Goal: Task Accomplishment & Management: Manage account settings

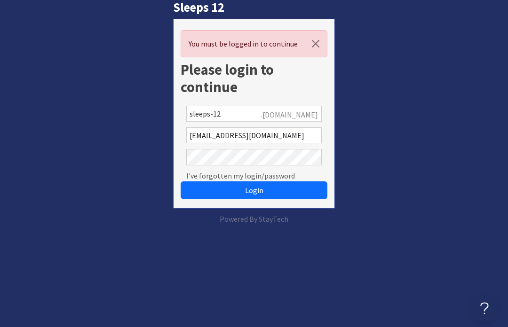
click at [281, 187] on button "Login" at bounding box center [254, 190] width 147 height 18
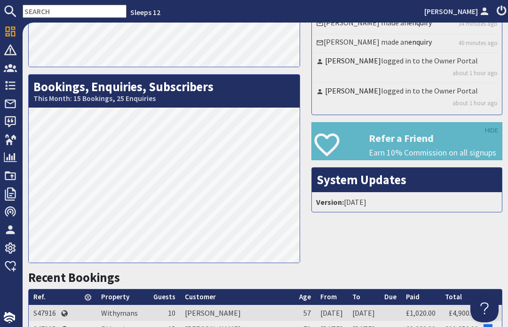
scroll to position [169, 0]
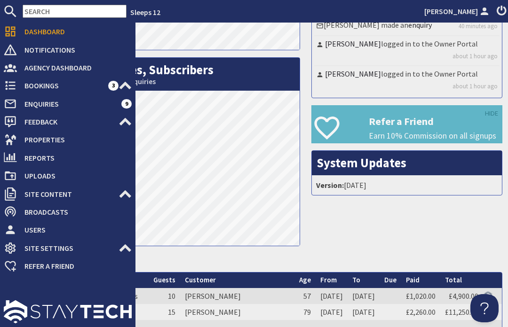
click at [14, 92] on icon at bounding box center [10, 85] width 13 height 13
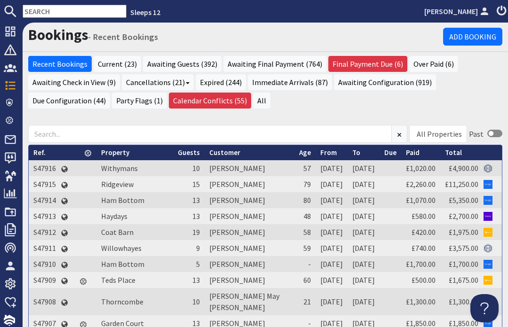
click at [257, 40] on h1 "Bookings - Recent Bookings" at bounding box center [235, 34] width 415 height 17
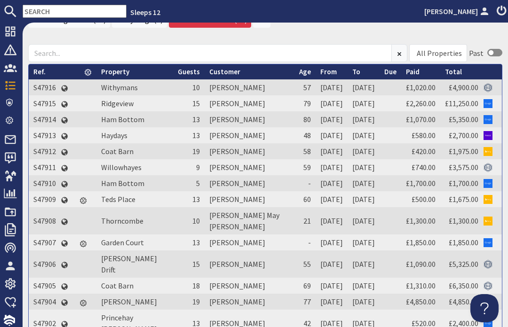
scroll to position [85, 0]
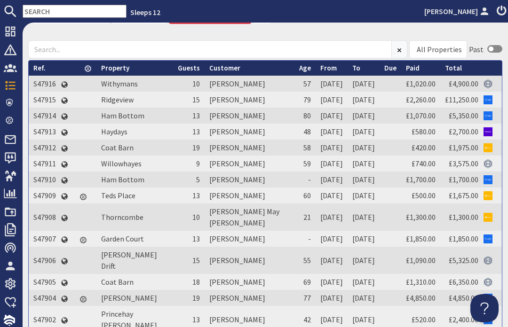
click at [123, 136] on link "Haydays" at bounding box center [114, 131] width 26 height 9
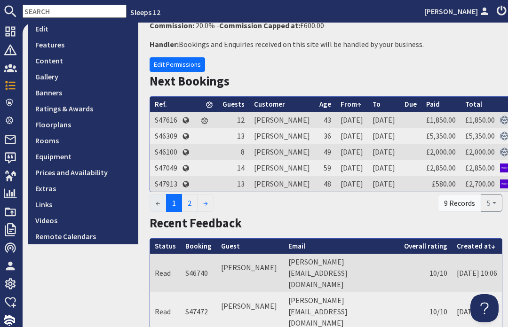
scroll to position [193, 0]
click at [100, 178] on link "Prices and Availability" at bounding box center [83, 173] width 110 height 16
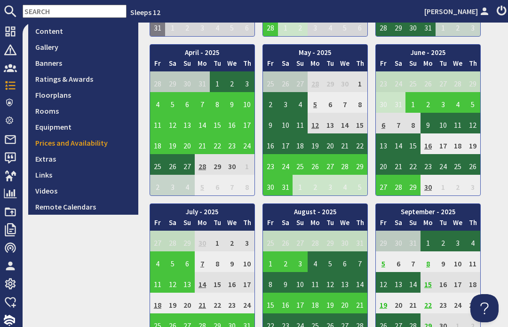
scroll to position [221, 0]
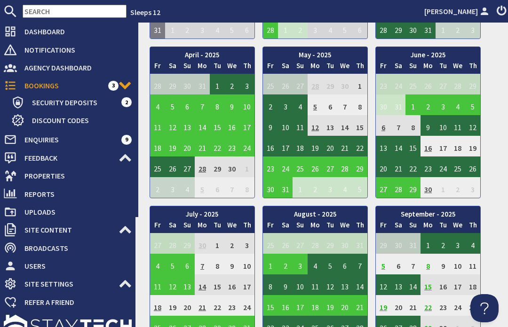
click at [17, 86] on span "Bookings" at bounding box center [62, 85] width 91 height 15
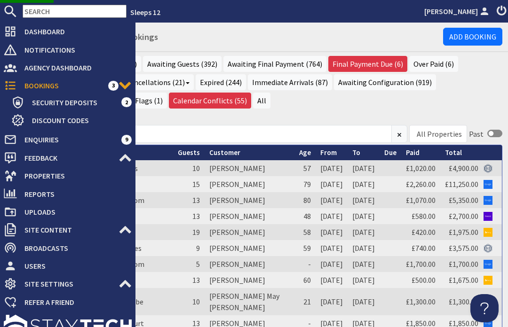
click at [190, 38] on h1 "Bookings - Recent Bookings" at bounding box center [235, 34] width 415 height 17
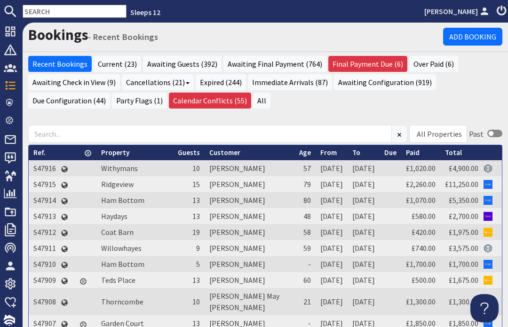
click at [121, 205] on link "Ham Bottom" at bounding box center [122, 200] width 43 height 9
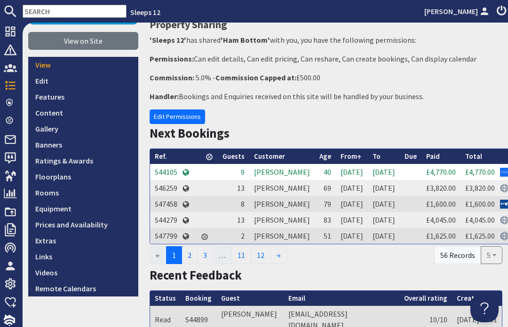
scroll to position [154, 0]
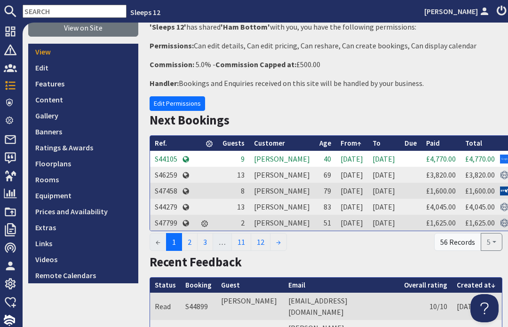
click at [97, 210] on link "Prices and Availability" at bounding box center [83, 212] width 110 height 16
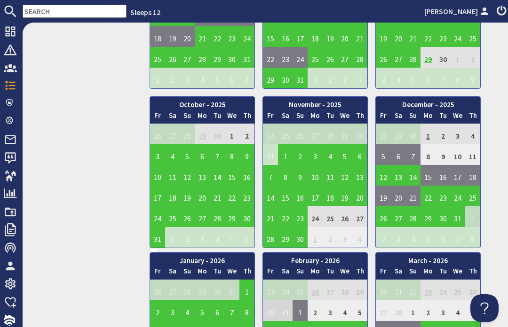
scroll to position [489, 0]
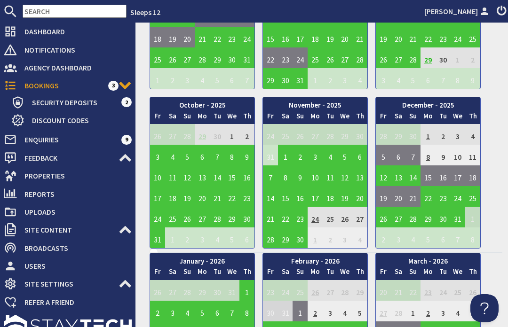
click at [17, 82] on span "Bookings" at bounding box center [62, 85] width 91 height 15
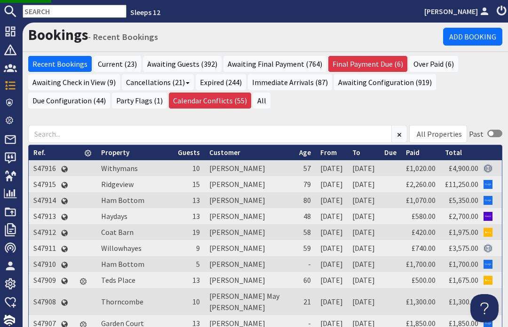
click at [282, 32] on h1 "Bookings - Recent Bookings" at bounding box center [235, 34] width 415 height 17
click at [118, 189] on link "Ridgeview" at bounding box center [117, 184] width 32 height 9
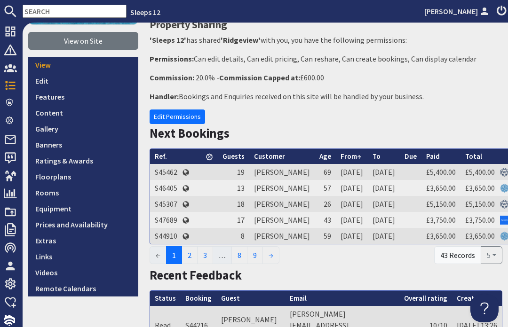
scroll to position [210, 0]
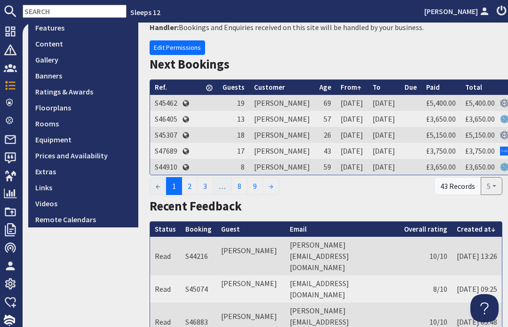
click at [100, 157] on link "Prices and Availability" at bounding box center [83, 156] width 110 height 16
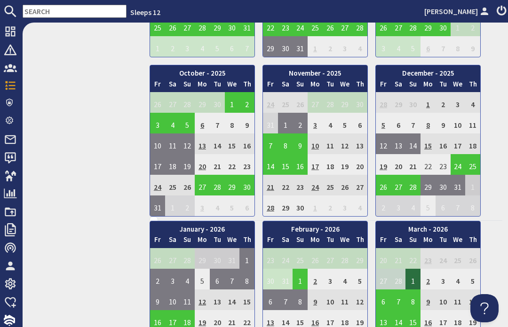
scroll to position [497, 0]
